Goal: Task Accomplishment & Management: Manage account settings

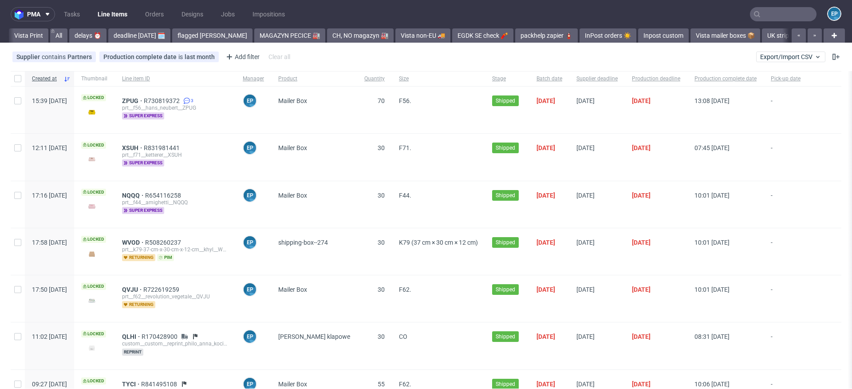
scroll to position [0, 1473]
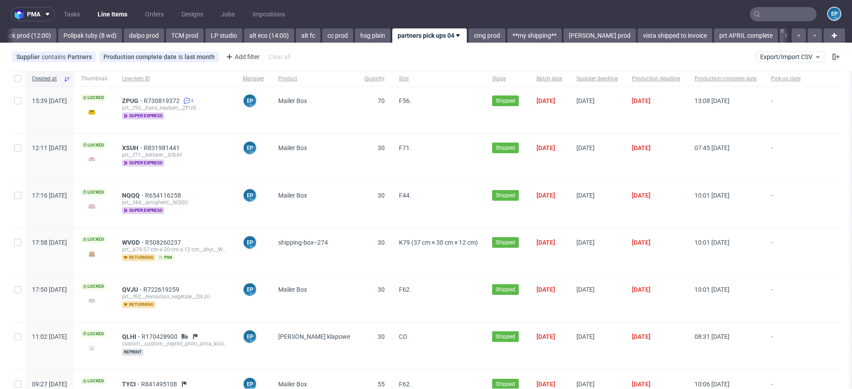
click at [757, 45] on div "pma Tasks Line Items Orders Designs Jobs Impositions EP Vista Print All delays …" at bounding box center [426, 194] width 852 height 389
click at [757, 51] on button "Export/Import CSV" at bounding box center [790, 56] width 69 height 11
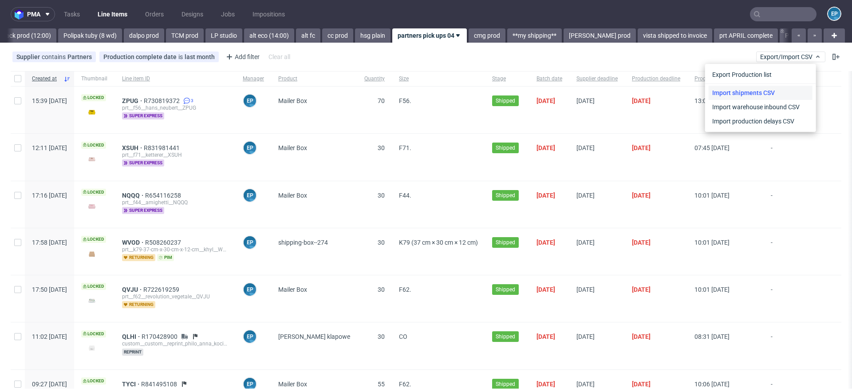
click at [744, 91] on link "Import shipments CSV" at bounding box center [761, 93] width 104 height 14
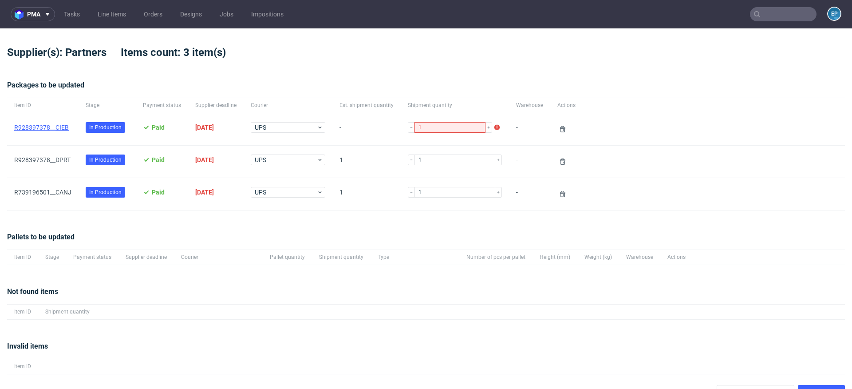
click at [44, 130] on link "R928397378__CIEB" at bounding box center [41, 127] width 55 height 7
click at [52, 159] on link "R928397378__DPRT" at bounding box center [42, 159] width 56 height 7
click at [54, 191] on link "R739196501__CANJ" at bounding box center [42, 192] width 57 height 7
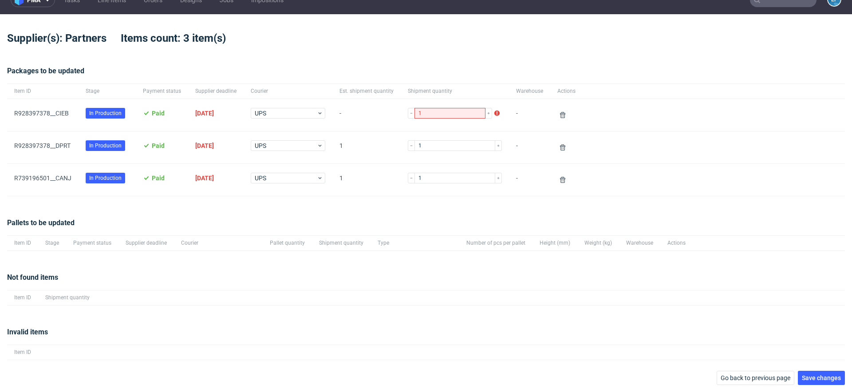
scroll to position [16, 0]
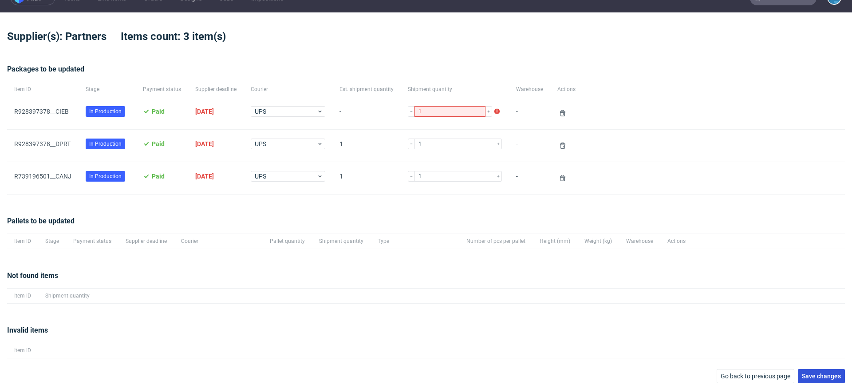
click at [818, 373] on span "Save changes" at bounding box center [821, 376] width 39 height 6
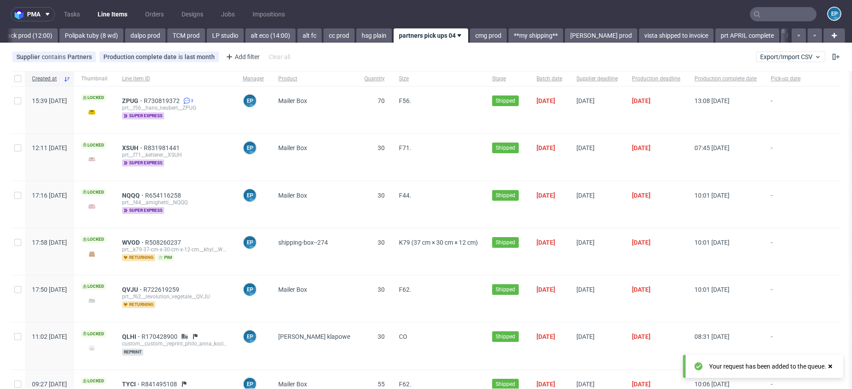
scroll to position [0, 1473]
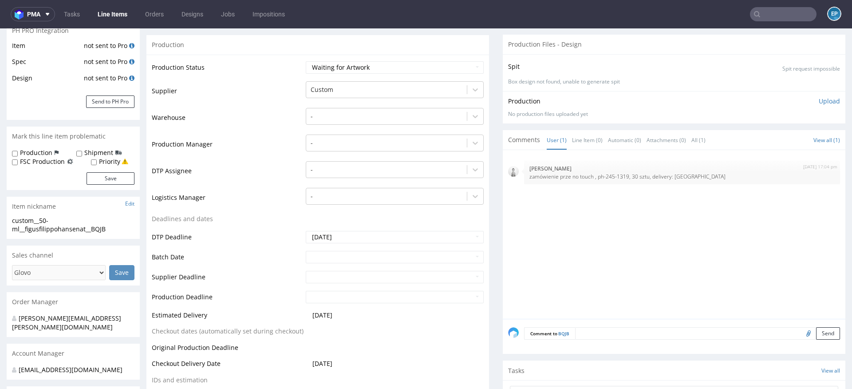
scroll to position [245, 0]
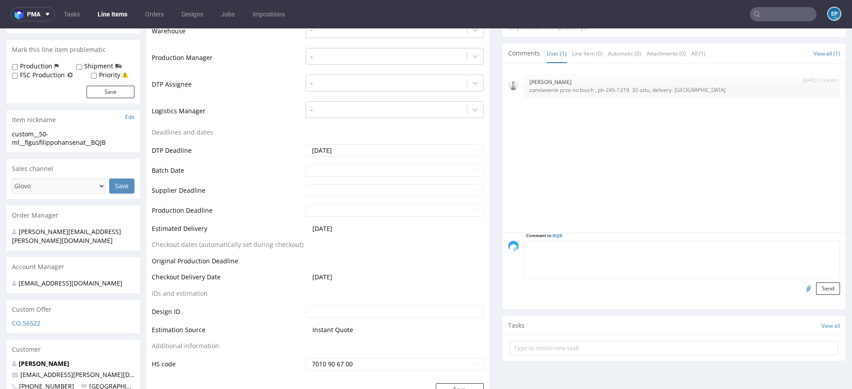
click at [596, 249] on textarea at bounding box center [682, 260] width 316 height 38
paste textarea "ph-245-1319"
type textarea "ph-245-1319"
click at [819, 288] on button "Send" at bounding box center [828, 288] width 24 height 12
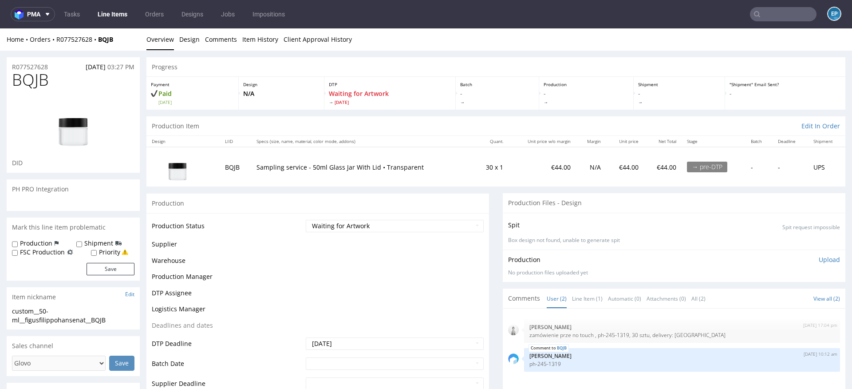
scroll to position [0, 0]
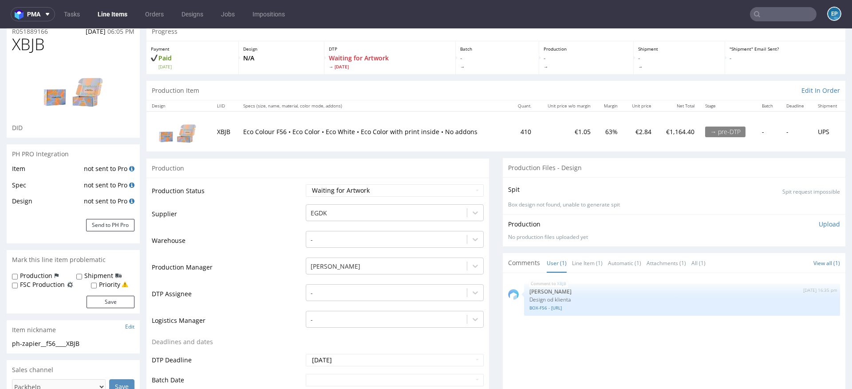
scroll to position [80, 0]
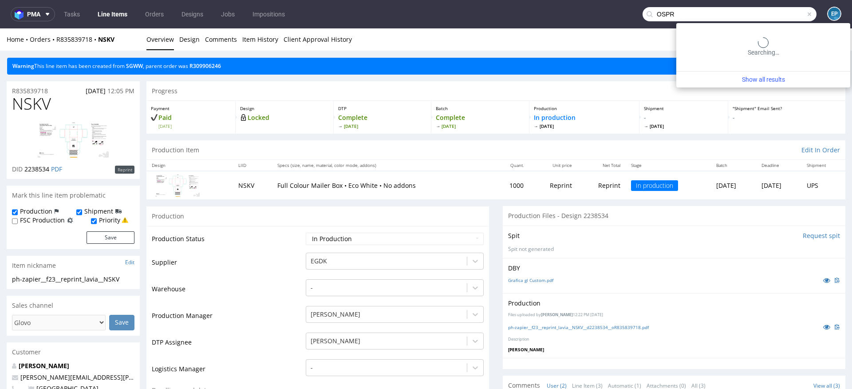
scroll to position [167, 0]
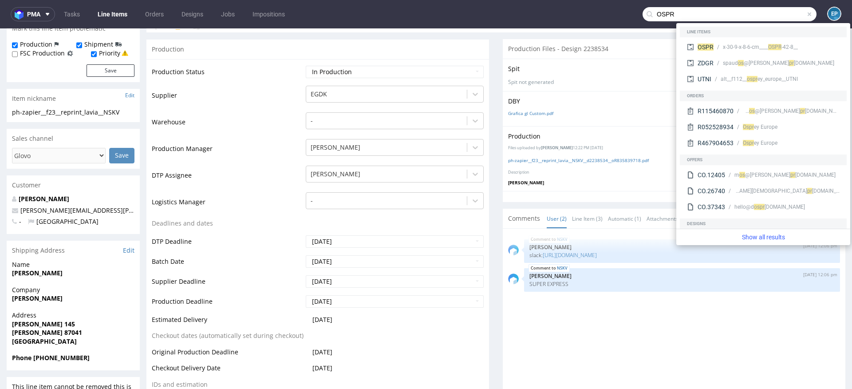
type input "OSPR"
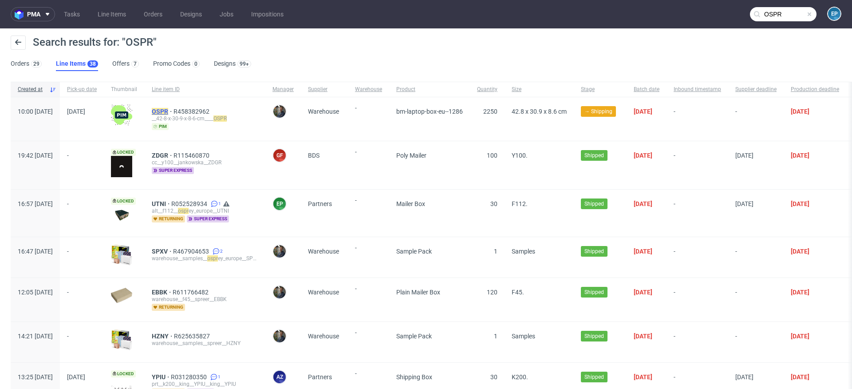
click at [168, 114] on mark "OSPR" at bounding box center [160, 111] width 16 height 7
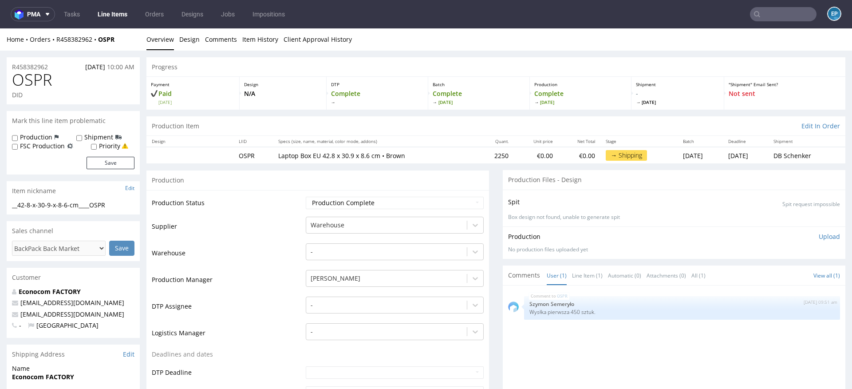
drag, startPoint x: 271, startPoint y: 154, endPoint x: 391, endPoint y: 154, distance: 119.4
click at [391, 154] on p "Laptop Box EU 42.8 x 30.9 x 8.6 cm • Brown" at bounding box center [374, 155] width 193 height 9
drag, startPoint x: 391, startPoint y: 154, endPoint x: 246, endPoint y: 153, distance: 144.2
click at [246, 153] on tr "OSPR Laptop Box EU 42.8 x 30.9 x 8.6 cm • Brown 2250 €0.00 €0.00 → Shipping Wed…" at bounding box center [495, 155] width 699 height 16
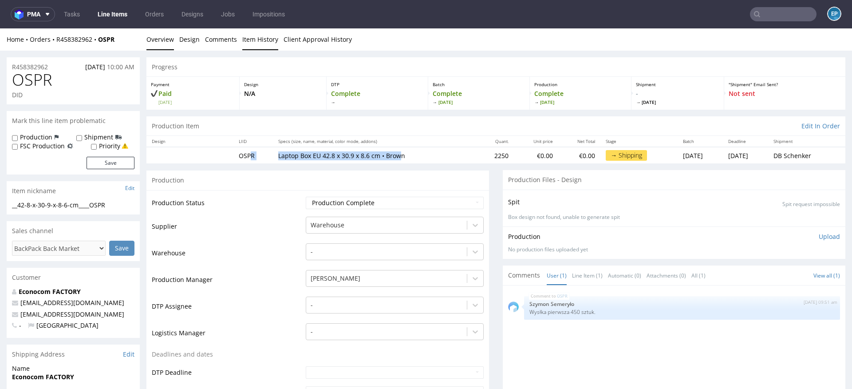
click at [255, 43] on link "Item History" at bounding box center [260, 39] width 36 height 22
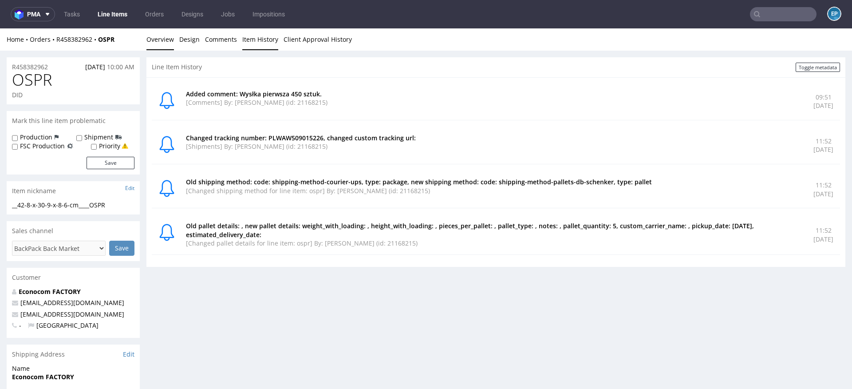
click at [150, 39] on link "Overview" at bounding box center [160, 39] width 28 height 22
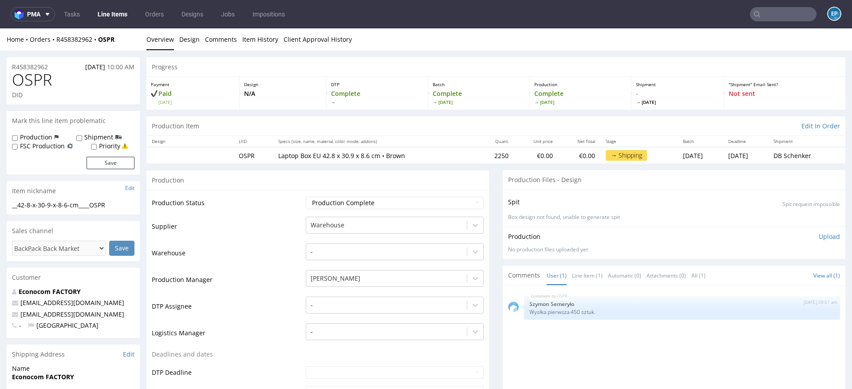
click at [477, 156] on td "2250" at bounding box center [495, 155] width 37 height 16
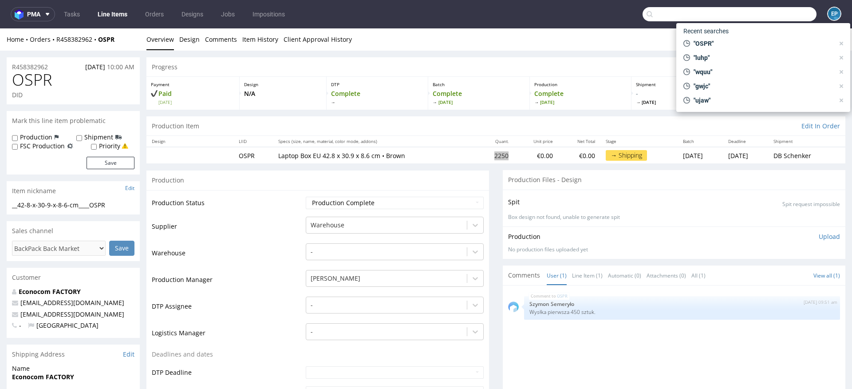
click at [778, 13] on input "text" at bounding box center [730, 14] width 174 height 14
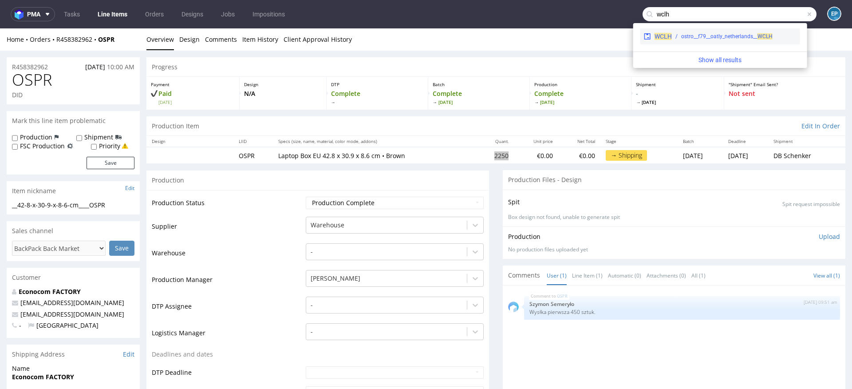
type input "wclh"
click at [732, 36] on div "ostro__f79__oatly_netherlands__ WCLH" at bounding box center [726, 36] width 91 height 8
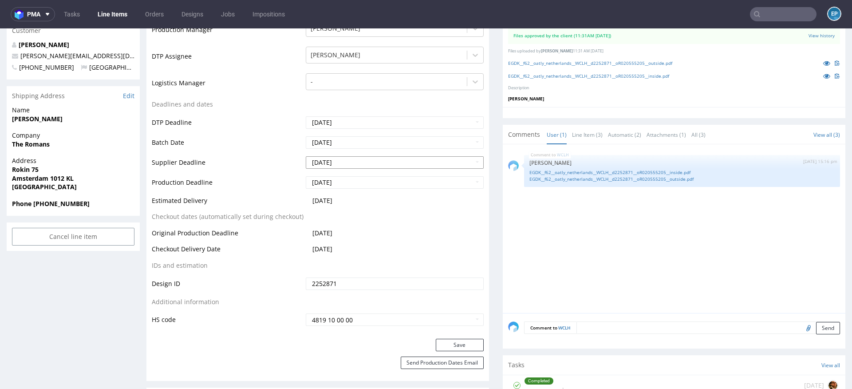
scroll to position [300, 0]
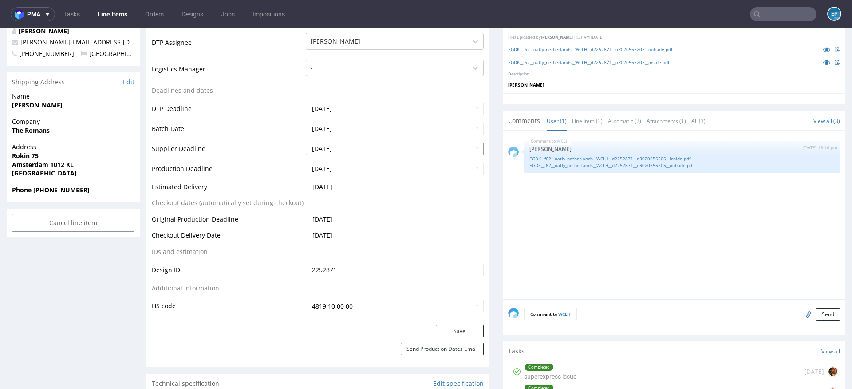
click at [351, 149] on input "2025-09-10" at bounding box center [395, 148] width 178 height 12
click at [363, 94] on td "18" at bounding box center [365, 94] width 13 height 13
type input "2025-09-18"
click at [356, 170] on input "2025-09-10" at bounding box center [395, 168] width 178 height 12
click at [367, 117] on td "18" at bounding box center [365, 114] width 13 height 13
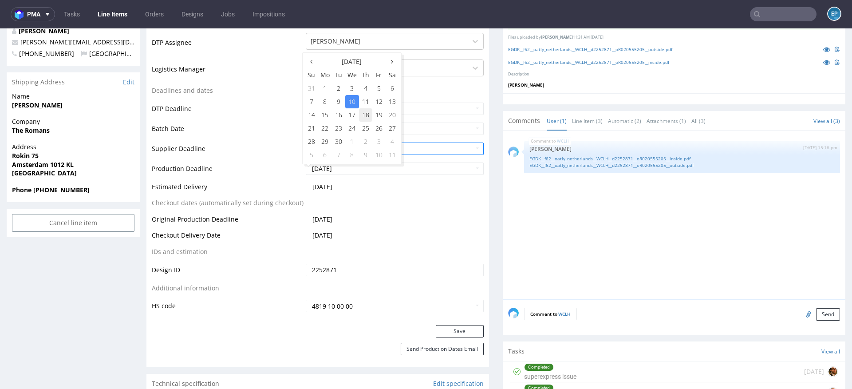
type input "2025-09-18"
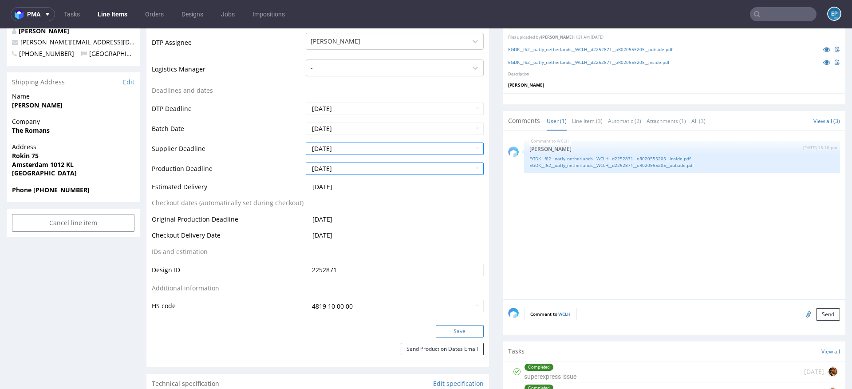
click at [445, 332] on button "Save" at bounding box center [460, 331] width 48 height 12
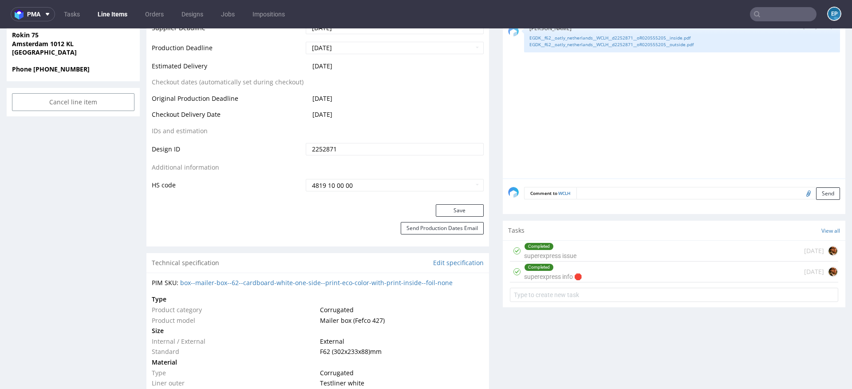
scroll to position [432, 0]
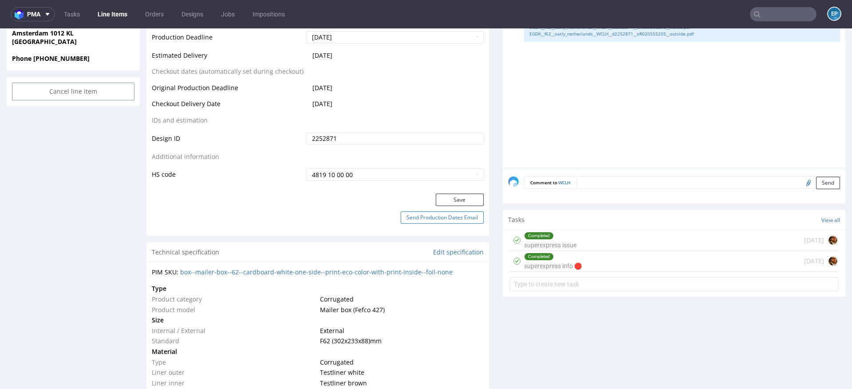
click at [434, 213] on button "Send Production Dates Email" at bounding box center [442, 217] width 83 height 12
click at [786, 14] on input "text" at bounding box center [783, 14] width 67 height 14
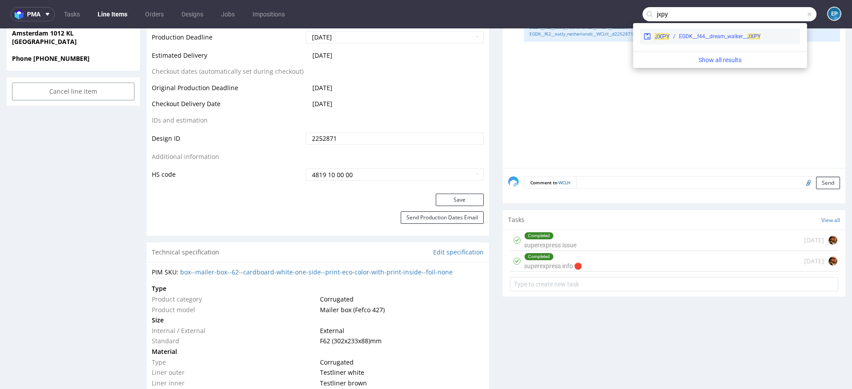
type input "jxpy"
click at [694, 34] on div "EGDK__f44__dream_walker__ JXPY" at bounding box center [720, 36] width 82 height 8
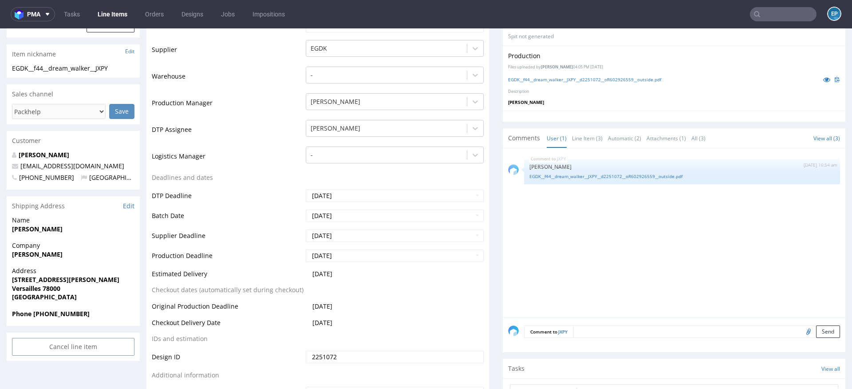
scroll to position [199, 0]
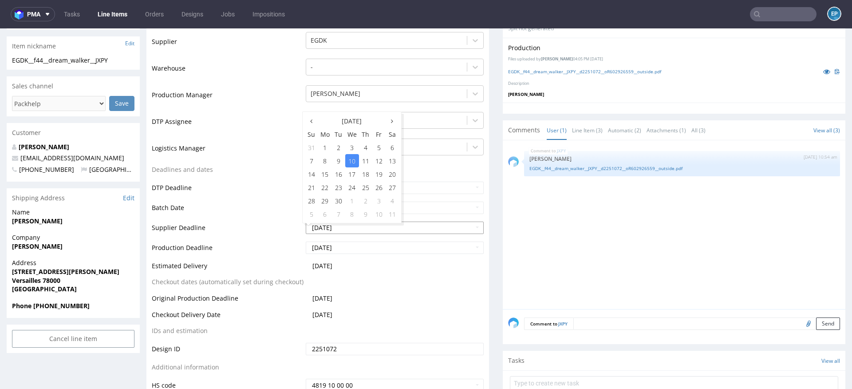
click at [365, 245] on input "2025-09-10" at bounding box center [395, 247] width 178 height 12
click at [367, 194] on td "18" at bounding box center [365, 193] width 13 height 13
type input "2025-09-18"
click at [347, 223] on input "2025-09-10" at bounding box center [395, 227] width 178 height 12
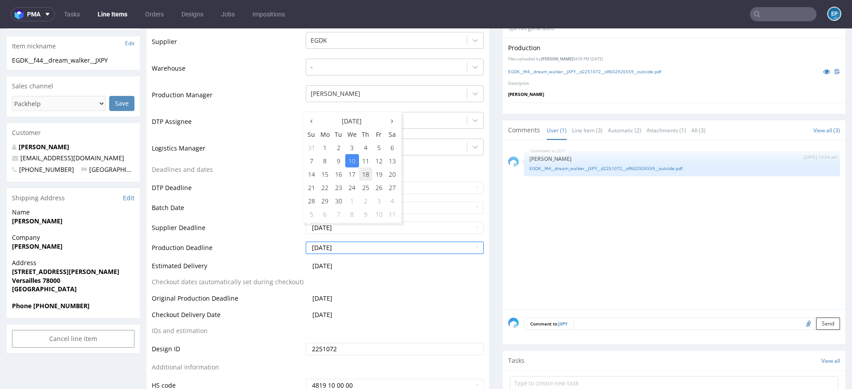
click at [366, 178] on td "18" at bounding box center [365, 173] width 13 height 13
type input "2025-09-18"
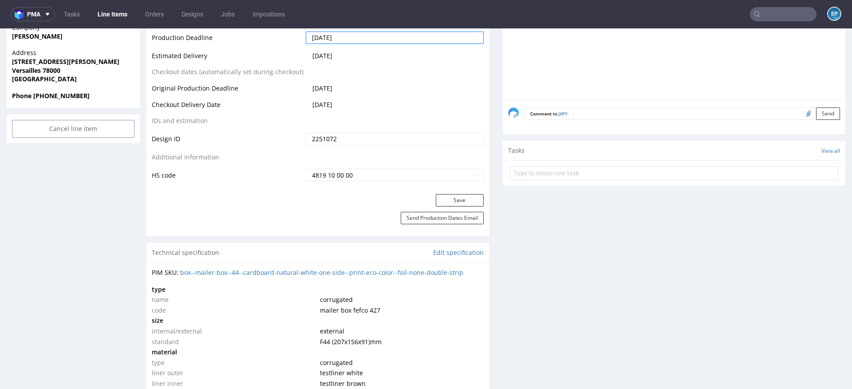
scroll to position [425, 0]
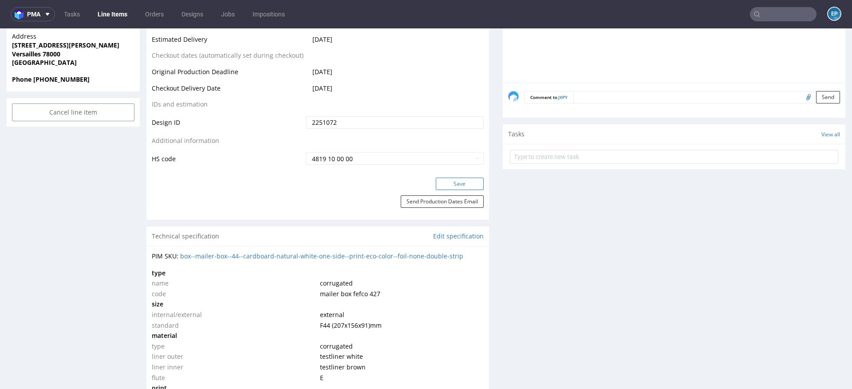
click at [438, 186] on button "Save" at bounding box center [460, 184] width 48 height 12
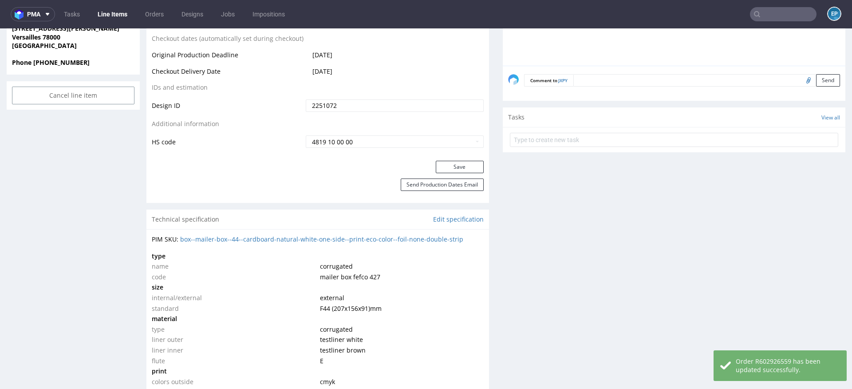
scroll to position [444, 0]
click at [424, 183] on button "Send Production Dates Email" at bounding box center [442, 183] width 83 height 12
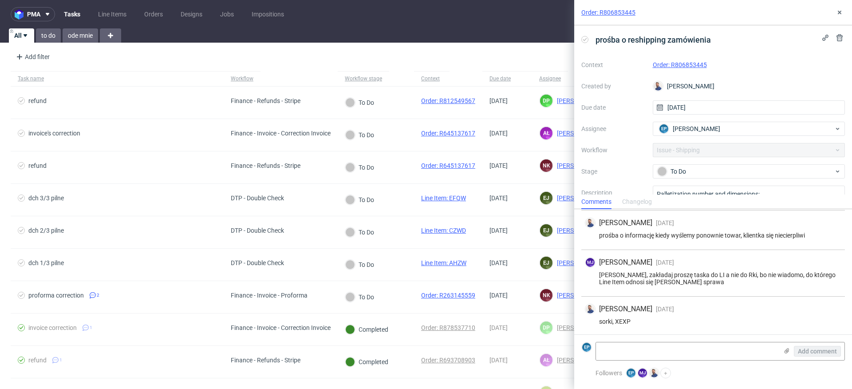
click at [608, 12] on link "Order: R806853445" at bounding box center [608, 12] width 54 height 9
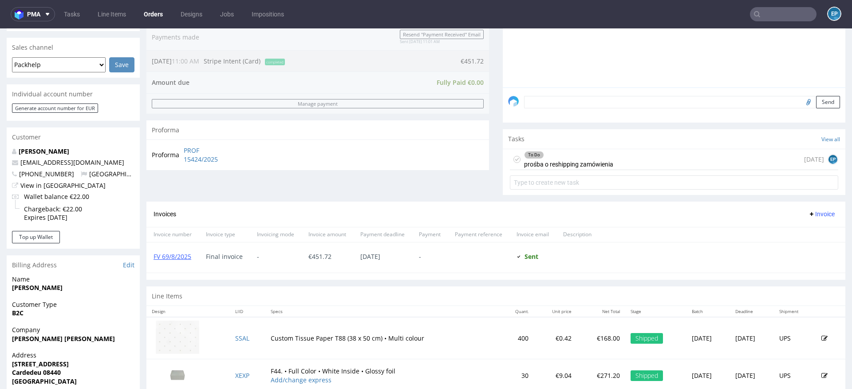
scroll to position [363, 0]
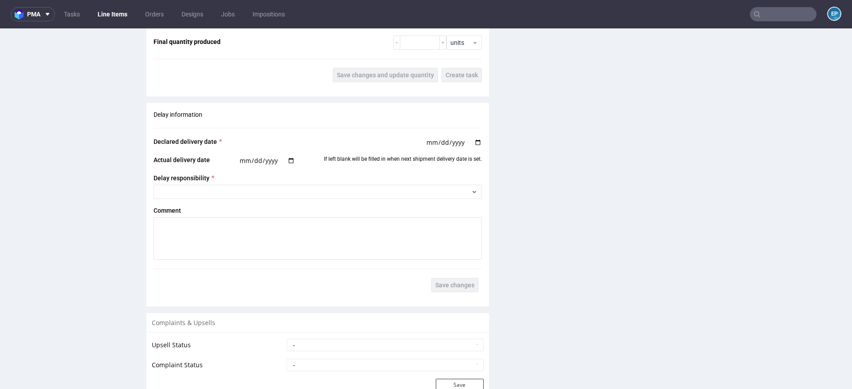
scroll to position [1294, 0]
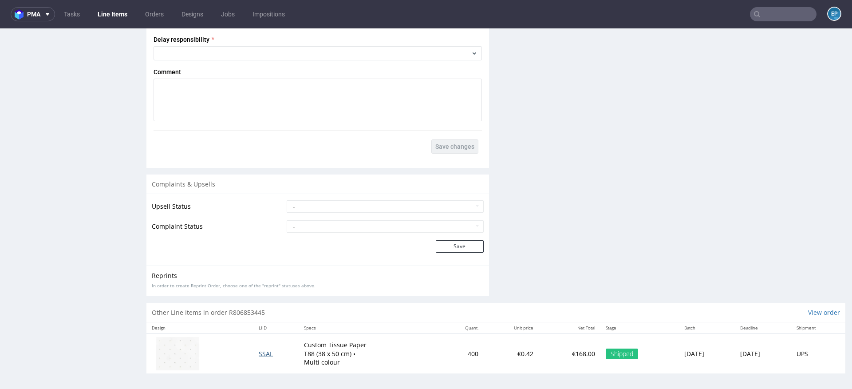
click at [259, 351] on span "SSAL" at bounding box center [266, 353] width 14 height 8
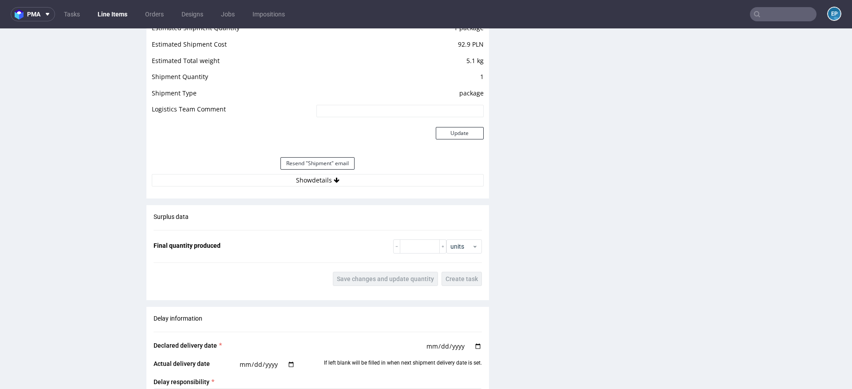
scroll to position [1294, 0]
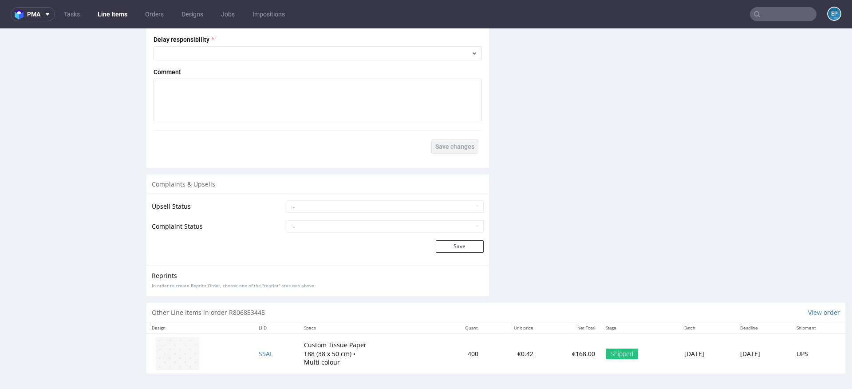
click at [265, 351] on td "SSAL" at bounding box center [275, 353] width 45 height 40
click at [259, 351] on span "SSAL" at bounding box center [266, 353] width 14 height 8
click at [260, 353] on span "SSAL" at bounding box center [266, 353] width 14 height 8
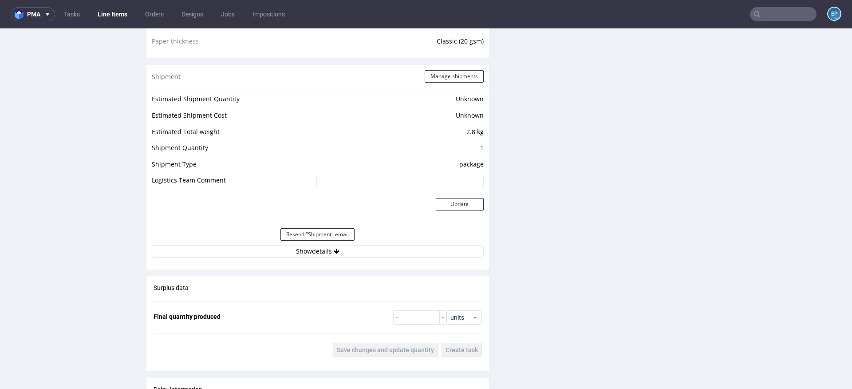
scroll to position [859, 0]
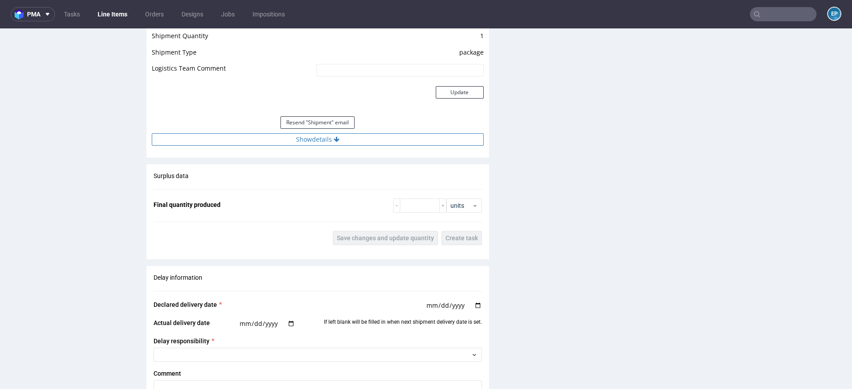
click at [366, 139] on button "Show details" at bounding box center [318, 139] width 332 height 12
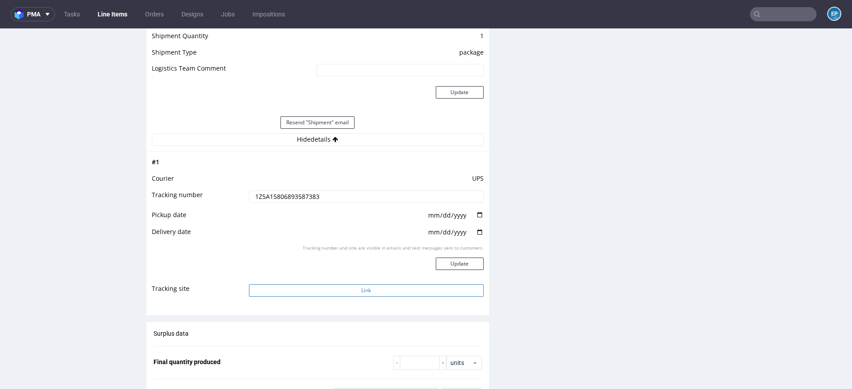
click at [375, 286] on button "Link" at bounding box center [366, 290] width 235 height 12
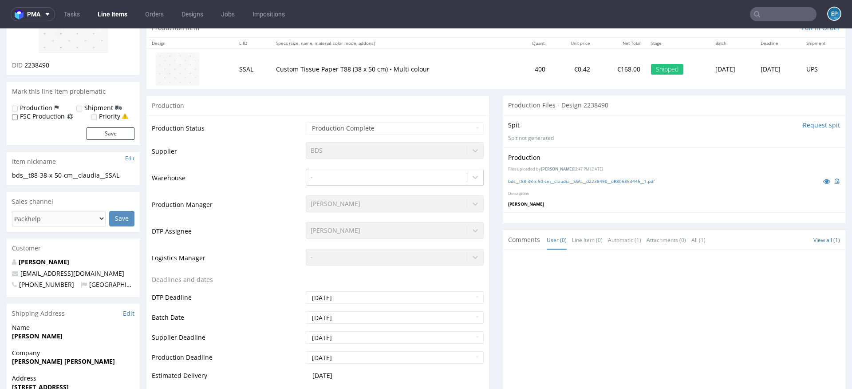
scroll to position [0, 0]
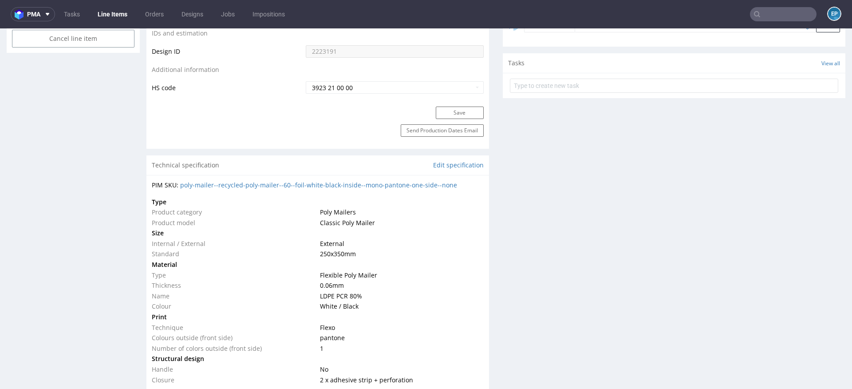
scroll to position [570, 0]
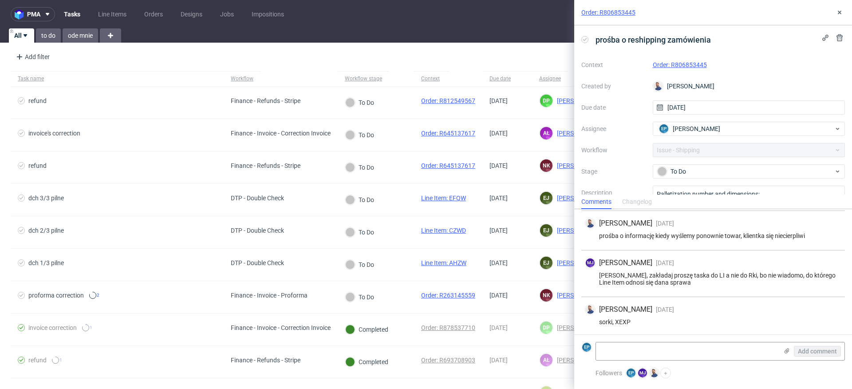
scroll to position [38, 0]
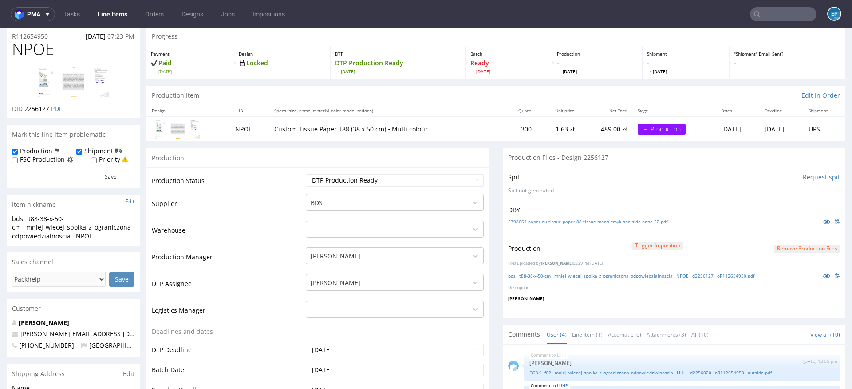
scroll to position [135, 0]
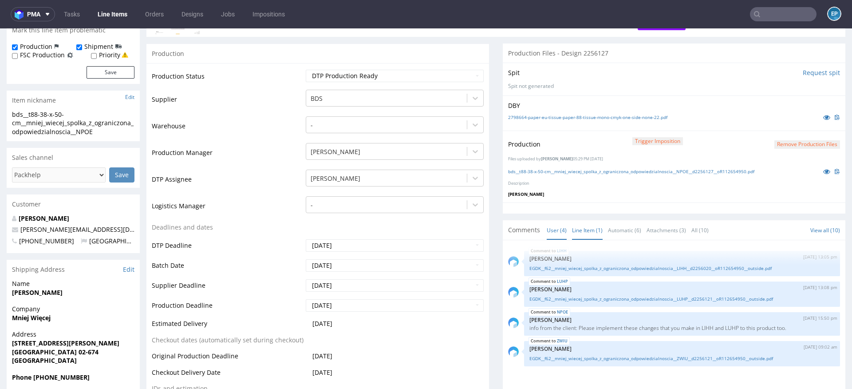
click at [593, 231] on link "Line Item (1)" at bounding box center [587, 230] width 31 height 19
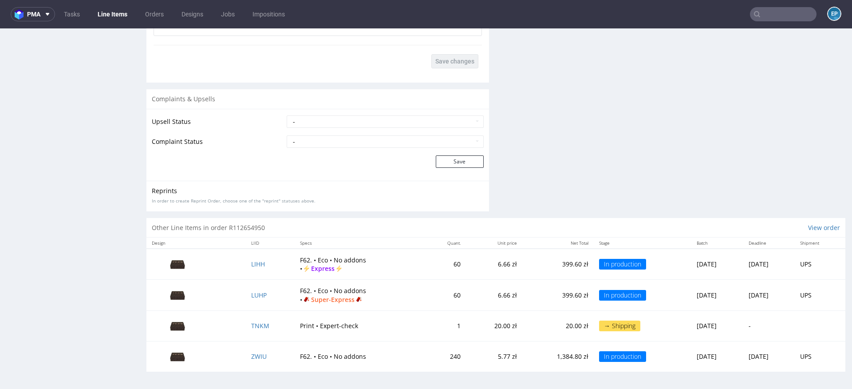
scroll to position [2, 0]
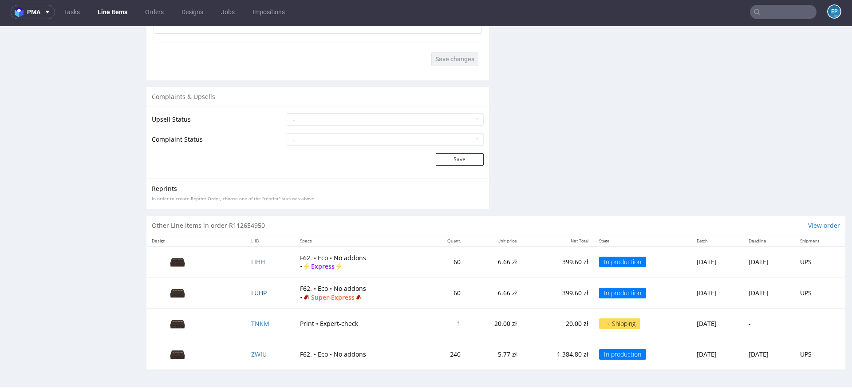
click at [251, 292] on span "LUHP" at bounding box center [259, 292] width 16 height 8
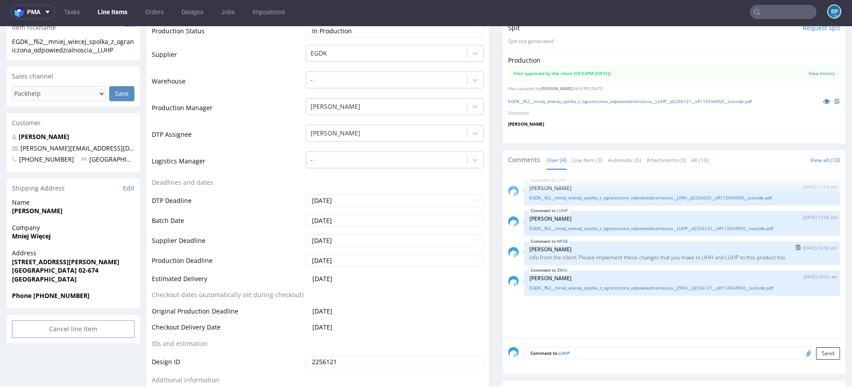
scroll to position [219, 0]
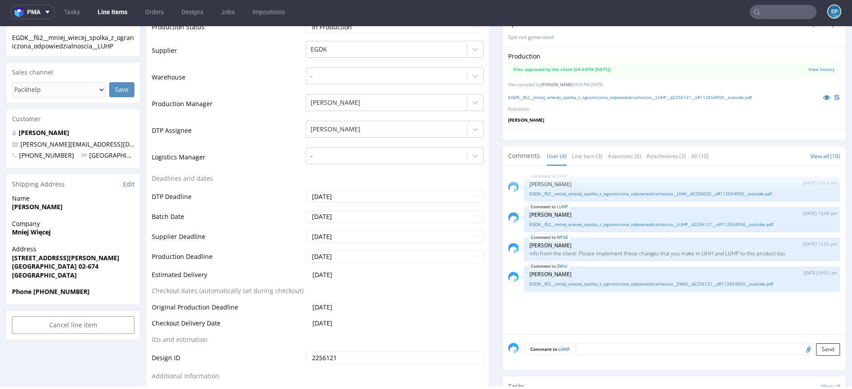
click at [607, 347] on textarea at bounding box center [708, 349] width 264 height 12
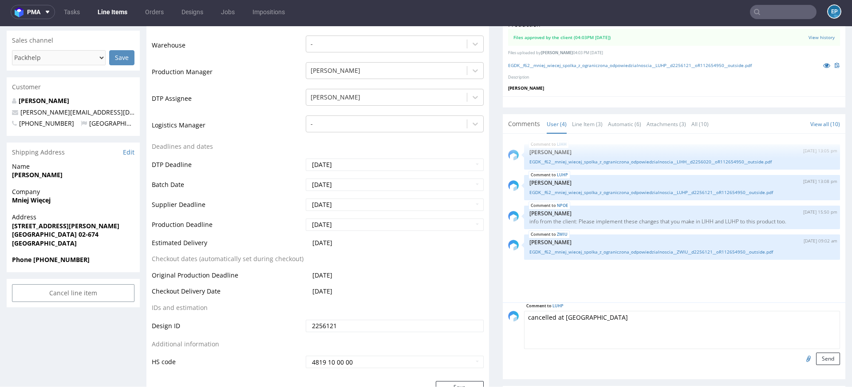
scroll to position [286, 0]
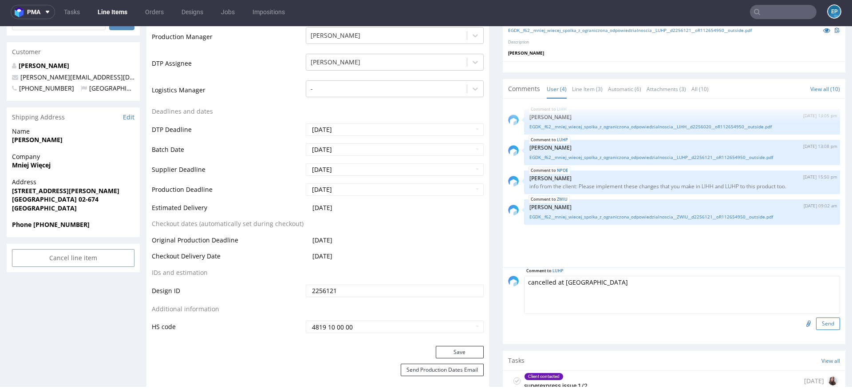
type textarea "cancelled at EGDK"
click at [816, 325] on button "Send" at bounding box center [828, 323] width 24 height 12
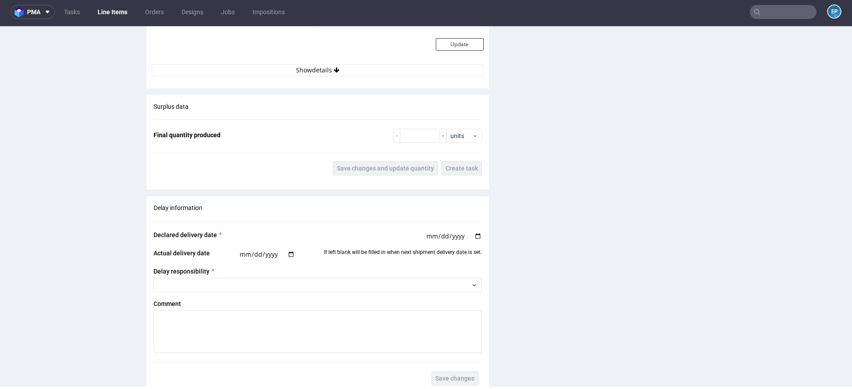
scroll to position [1342, 0]
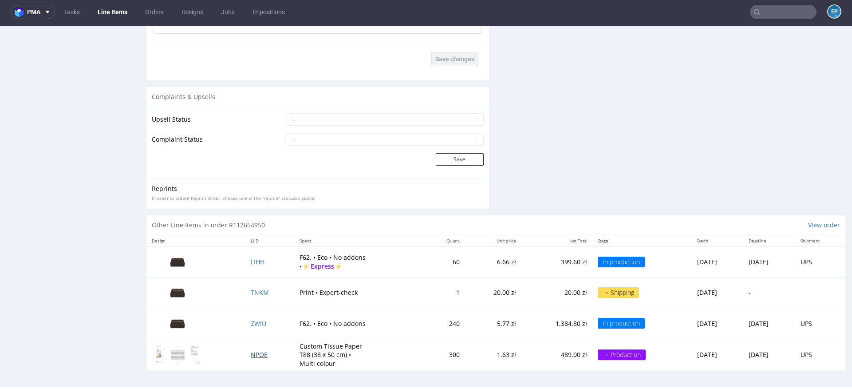
click at [253, 351] on span "NPOE" at bounding box center [259, 354] width 17 height 8
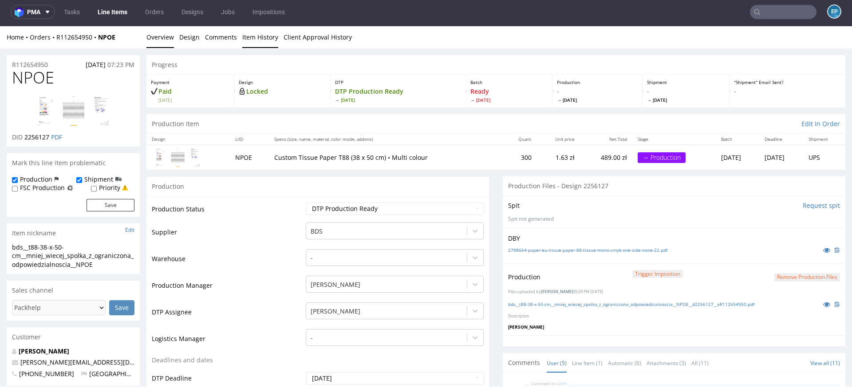
click at [252, 34] on link "Item History" at bounding box center [260, 37] width 36 height 22
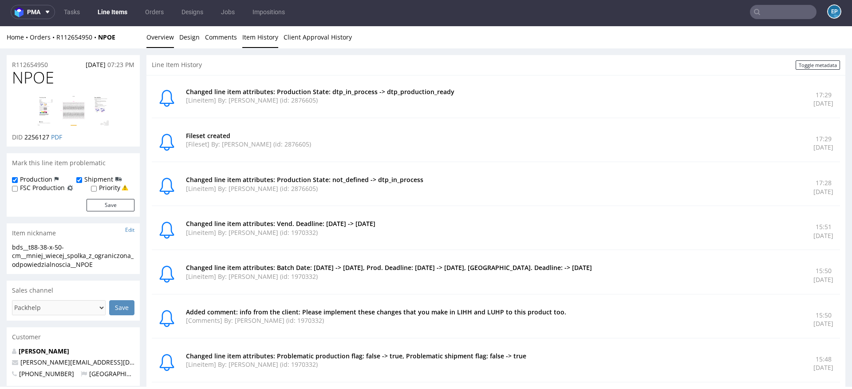
click at [164, 39] on link "Overview" at bounding box center [160, 37] width 28 height 22
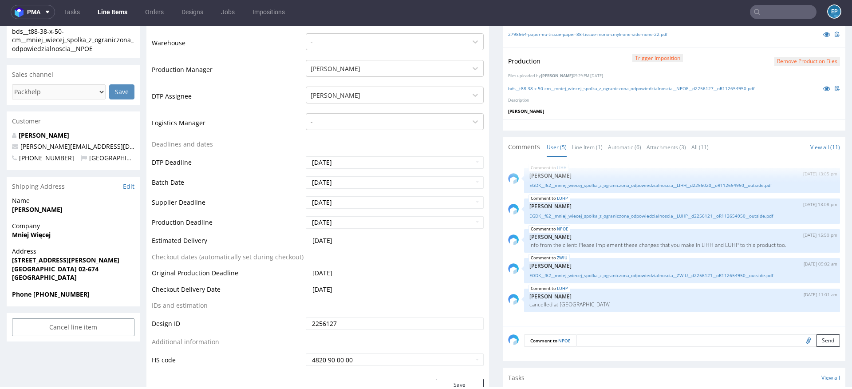
scroll to position [235, 0]
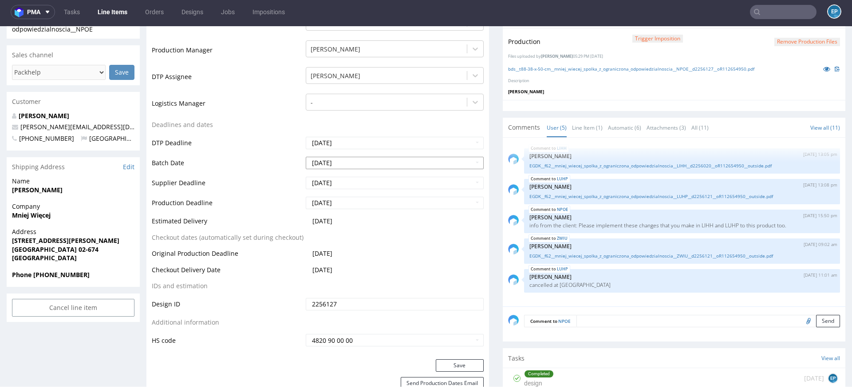
click at [348, 163] on input "2025-09-10" at bounding box center [395, 163] width 178 height 12
click at [363, 99] on td "11" at bounding box center [365, 96] width 13 height 13
type input "2025-09-11"
click at [349, 185] on input "2025-09-11" at bounding box center [395, 183] width 178 height 12
click at [375, 115] on td "12" at bounding box center [378, 116] width 13 height 13
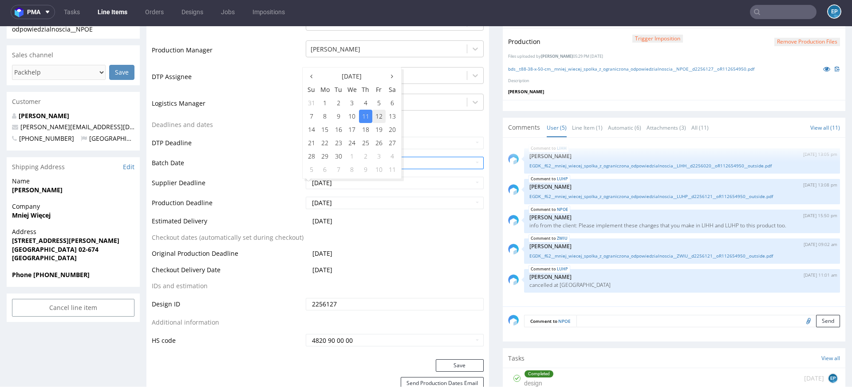
type input "2025-09-12"
click at [454, 365] on button "Save" at bounding box center [460, 365] width 48 height 12
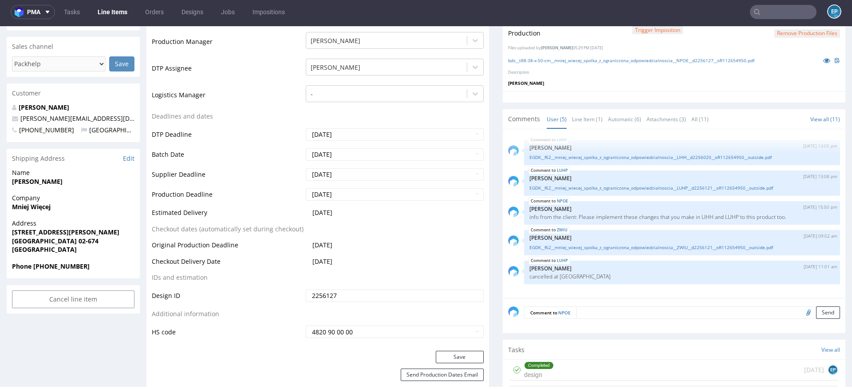
scroll to position [247, 0]
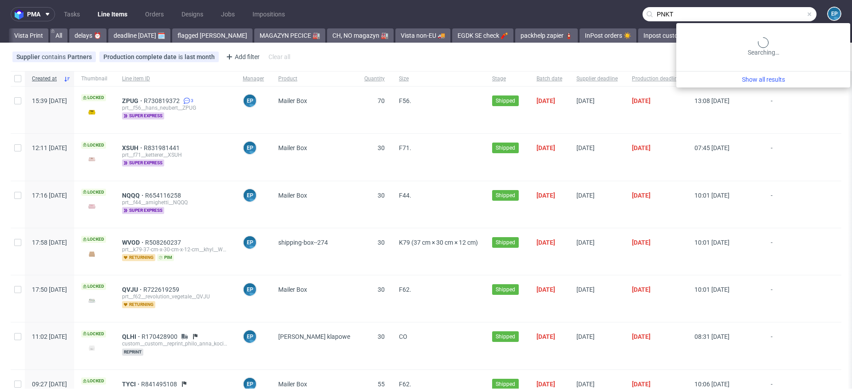
scroll to position [0, 1473]
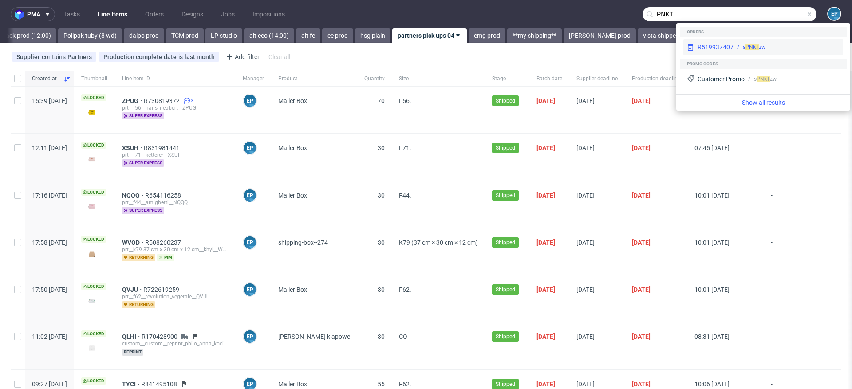
type input "PNKT"
click at [717, 43] on div "R519937407" at bounding box center [716, 47] width 36 height 9
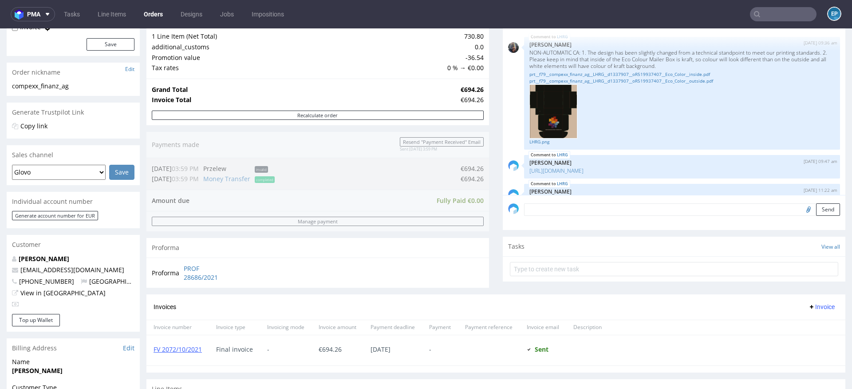
scroll to position [362, 0]
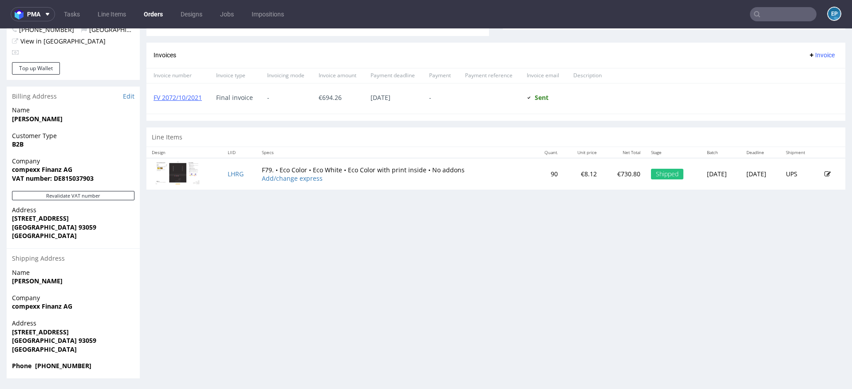
click at [762, 10] on input "text" at bounding box center [783, 14] width 67 height 14
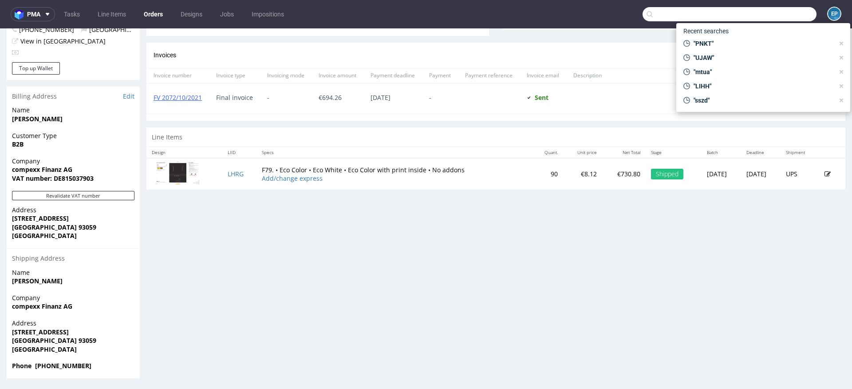
paste input "PNKT"
type input "PNKT"
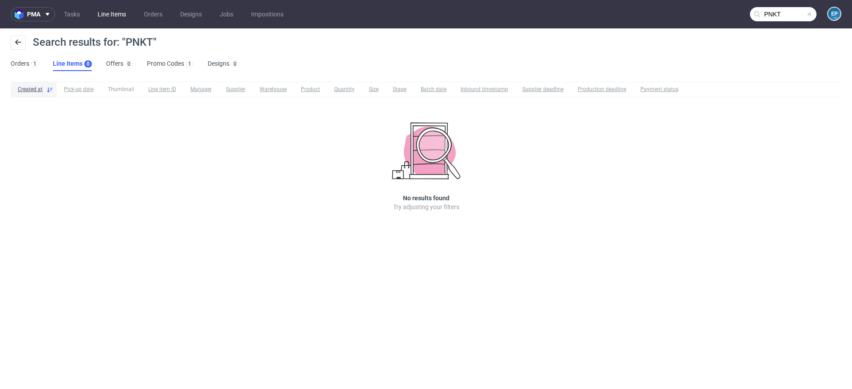
click at [112, 13] on link "Line Items" at bounding box center [111, 14] width 39 height 14
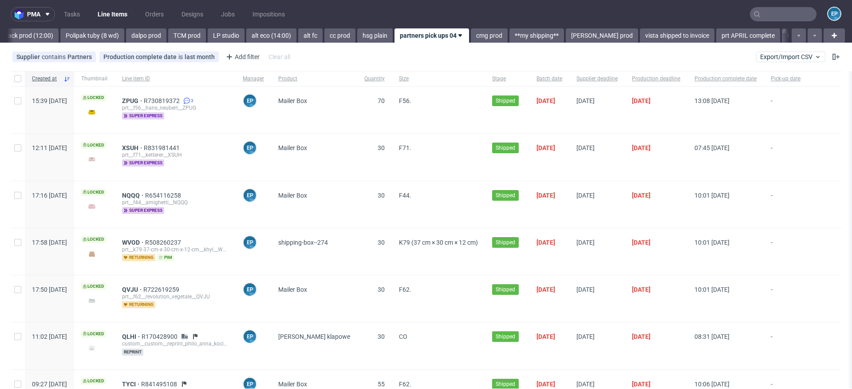
scroll to position [0, 1473]
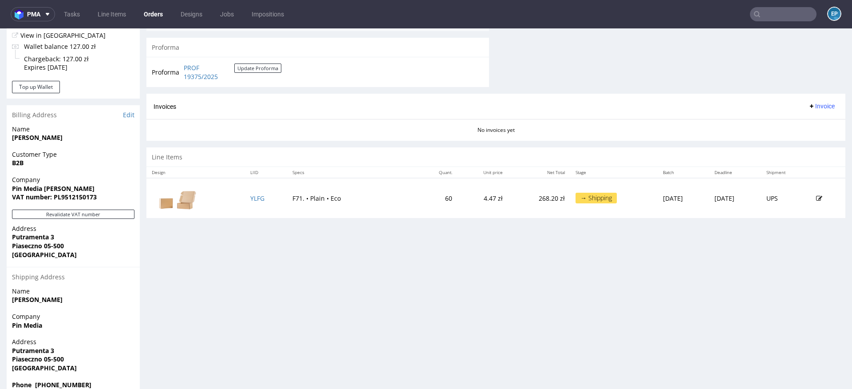
scroll to position [386, 0]
